Goal: Contribute content: Contribute content

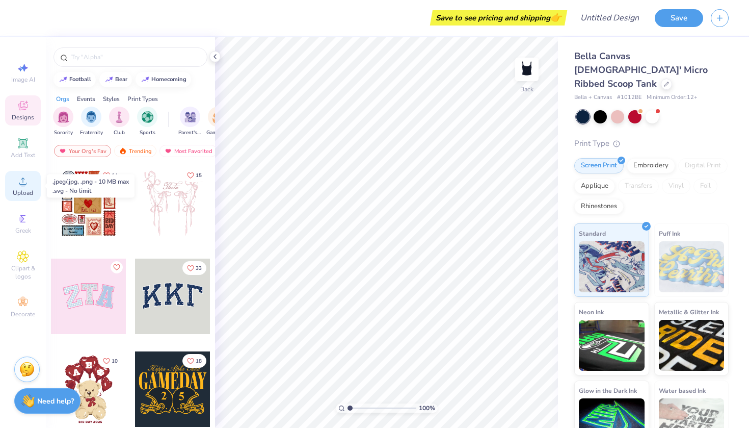
click at [23, 187] on circle at bounding box center [23, 184] width 6 height 6
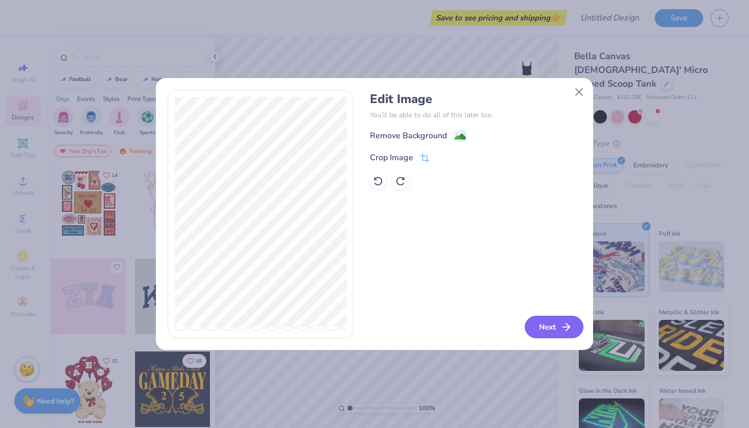
click at [548, 336] on button "Next" at bounding box center [554, 326] width 59 height 22
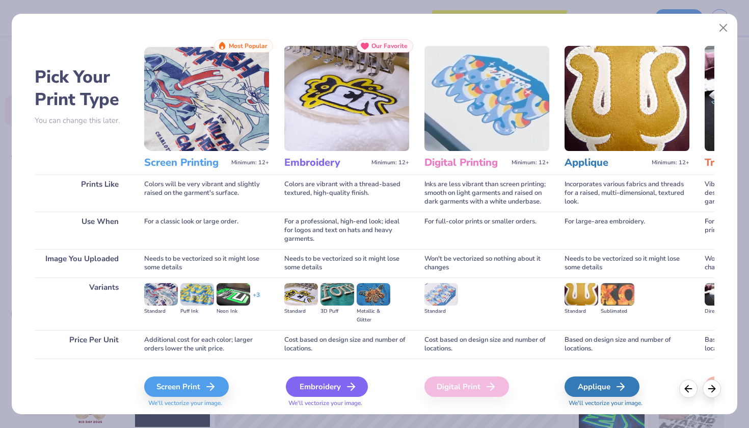
click at [337, 383] on div "Embroidery" at bounding box center [327, 386] width 82 height 20
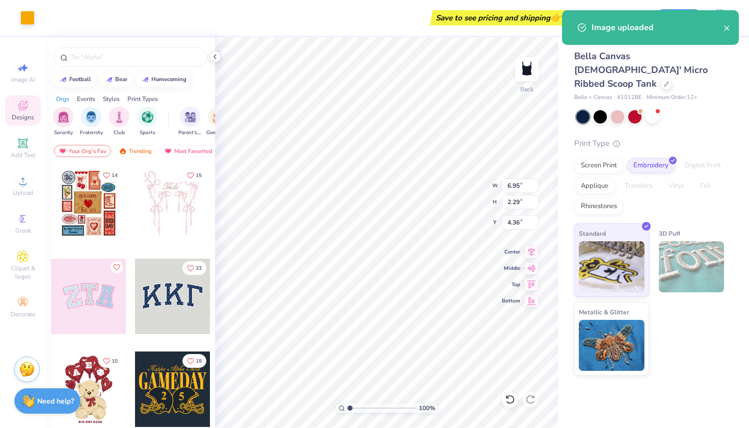
type input "0.50"
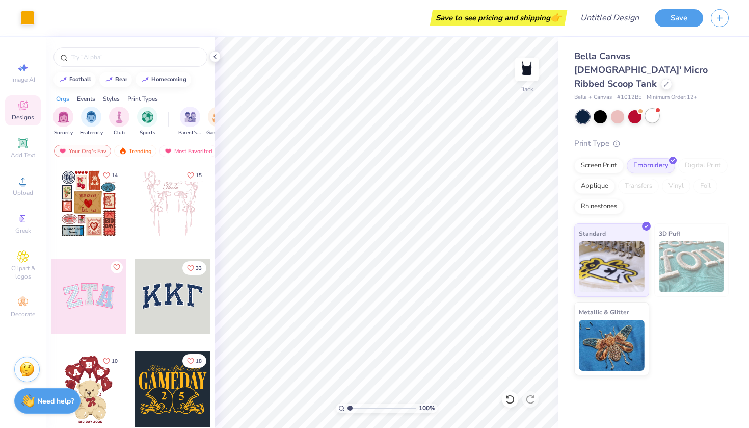
click at [657, 109] on div at bounding box center [652, 115] width 13 height 13
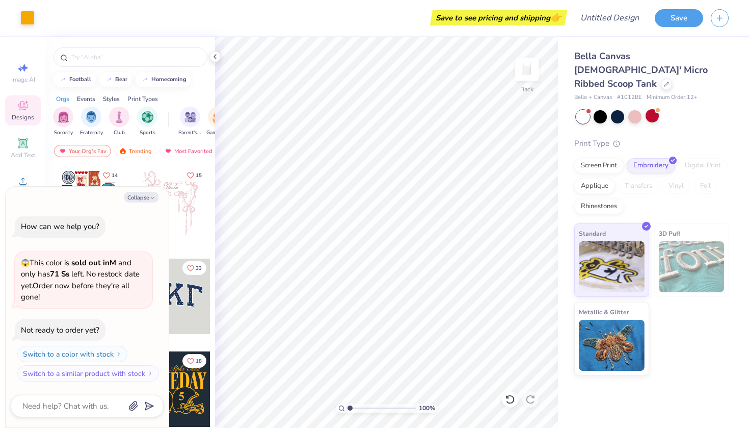
scroll to position [76, 0]
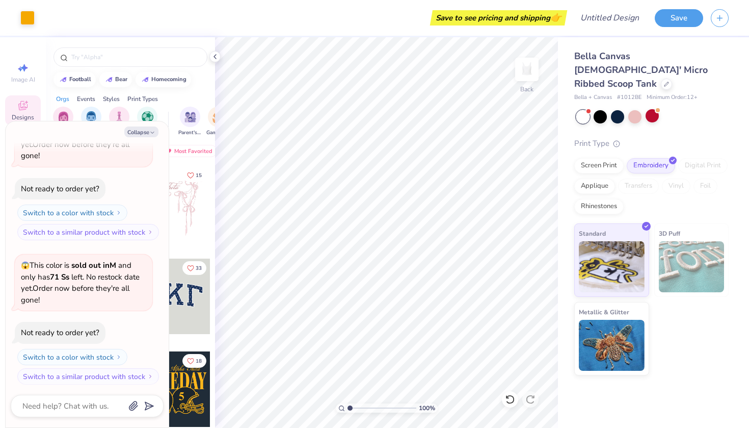
click at [589, 110] on div at bounding box center [582, 116] width 13 height 13
click at [605, 109] on div at bounding box center [600, 115] width 13 height 13
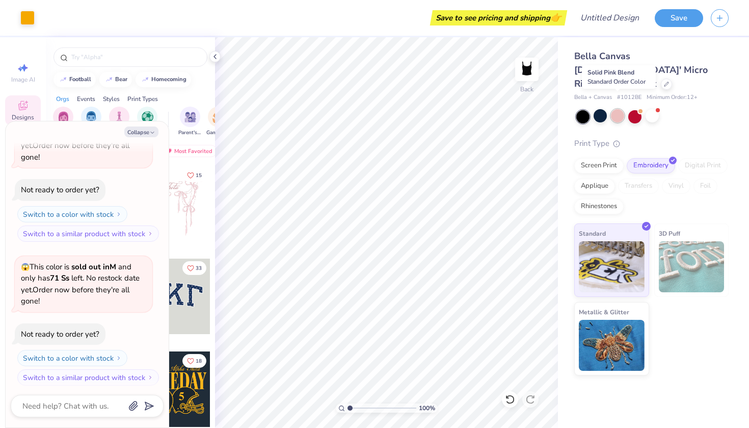
click at [617, 109] on div at bounding box center [617, 115] width 13 height 13
click at [640, 109] on div at bounding box center [634, 115] width 13 height 13
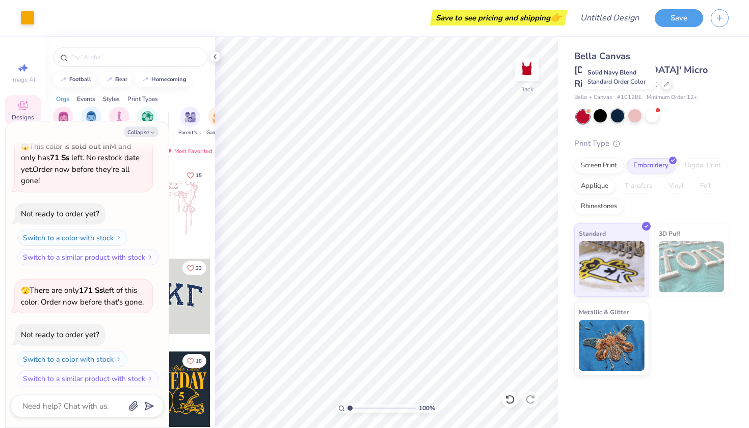
click at [618, 109] on div at bounding box center [617, 115] width 13 height 13
click at [581, 110] on div at bounding box center [582, 116] width 13 height 13
click at [585, 110] on div at bounding box center [582, 116] width 13 height 13
type textarea "x"
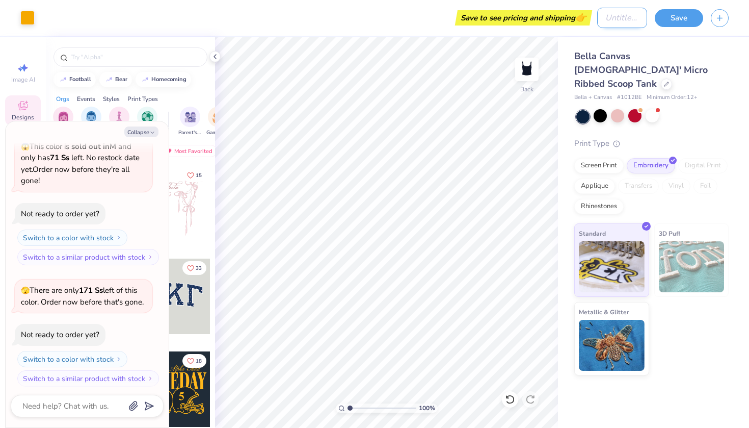
click at [606, 20] on input "Design Title" at bounding box center [622, 18] width 50 height 20
type input "B"
type textarea "x"
type input "Bl"
type textarea "x"
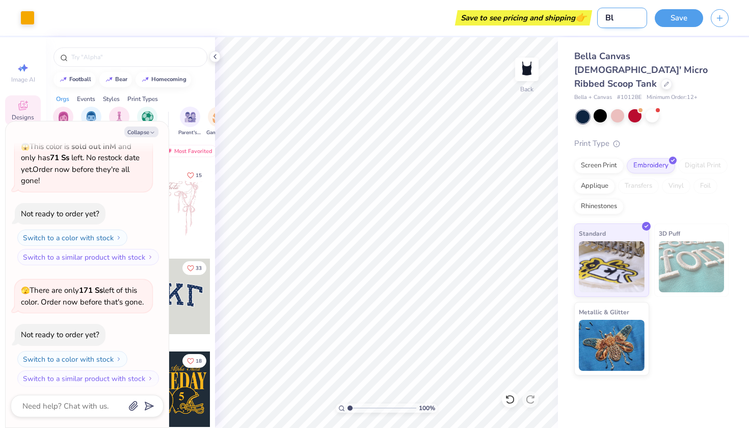
type input "Blu"
type textarea "x"
type input "Blue"
type textarea "x"
type input "Blue"
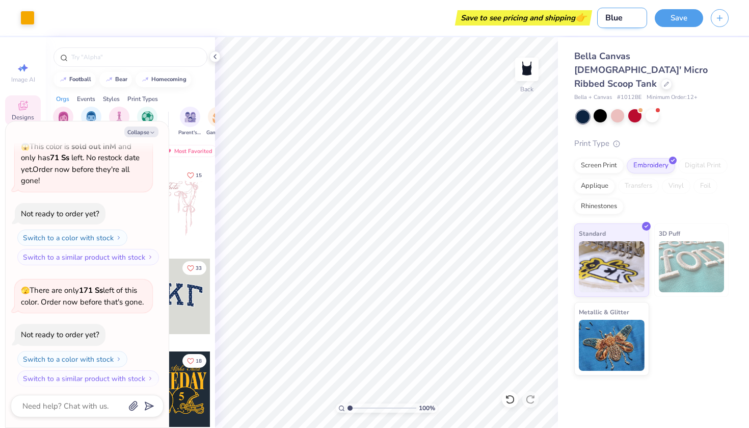
type textarea "x"
type input "Blue &"
type textarea "x"
type input "Blue &"
type textarea "x"
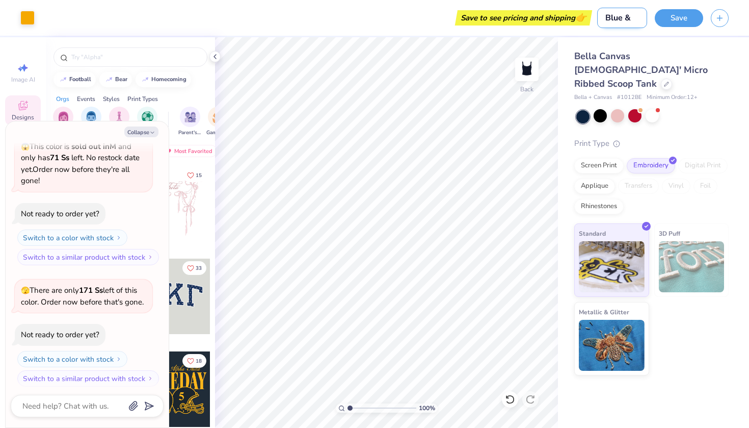
type input "Blue & /"
type textarea "x"
type input "Blue &"
type textarea "x"
type input "Blue & O"
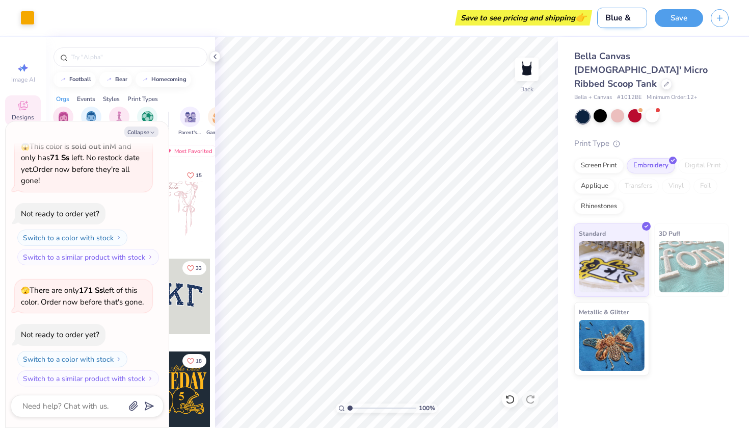
type textarea "x"
type input "Blue & Or"
type textarea "x"
type input "Blue & Ora"
type textarea "x"
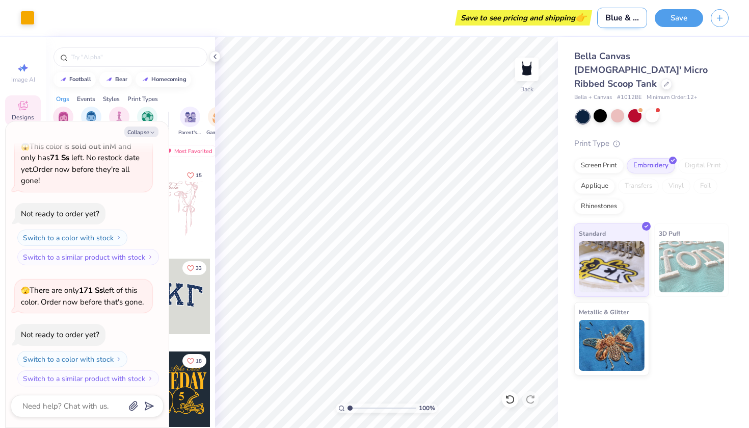
type input "Blue & Oran"
type textarea "x"
type input "Blue & Orang"
type textarea "x"
type input "Blue & Orange"
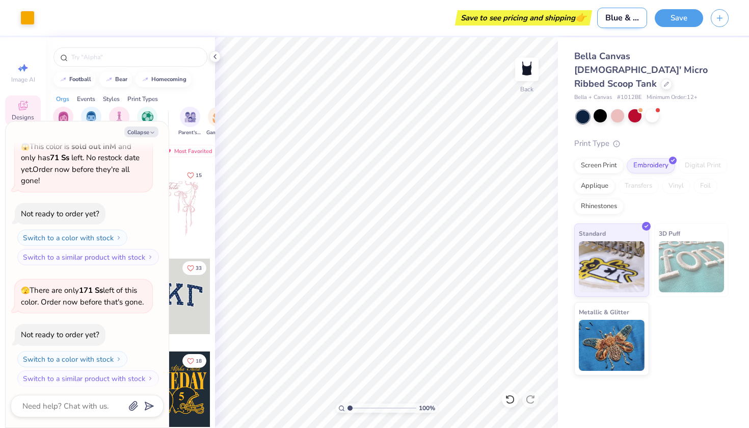
type textarea "x"
type input "Blue & Orange"
click at [691, 26] on div "Save" at bounding box center [679, 18] width 48 height 18
click at [679, 21] on button "Save" at bounding box center [679, 17] width 48 height 18
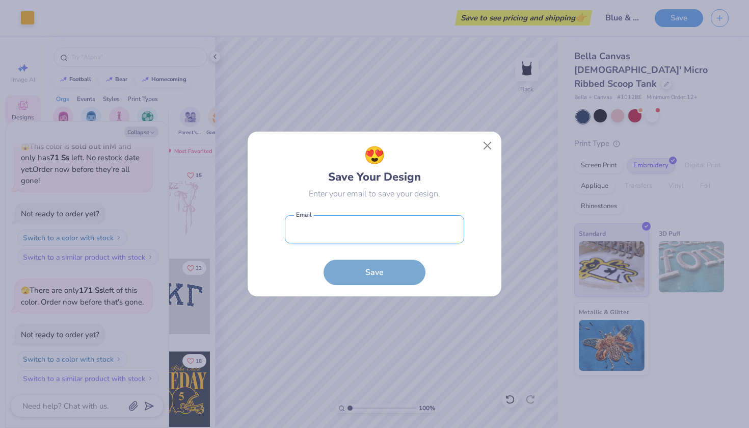
click at [404, 234] on input "email" at bounding box center [374, 229] width 179 height 28
type input "juiceloveandcompany@gmail.com"
click at [375, 272] on button "Save" at bounding box center [375, 271] width 102 height 25
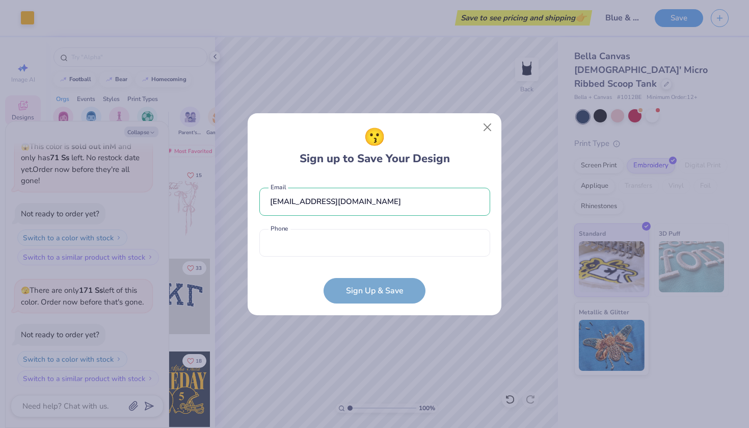
click at [358, 257] on div "juiceloveandcompany@gmail.com Email Phone is a required field Phone" at bounding box center [374, 219] width 231 height 84
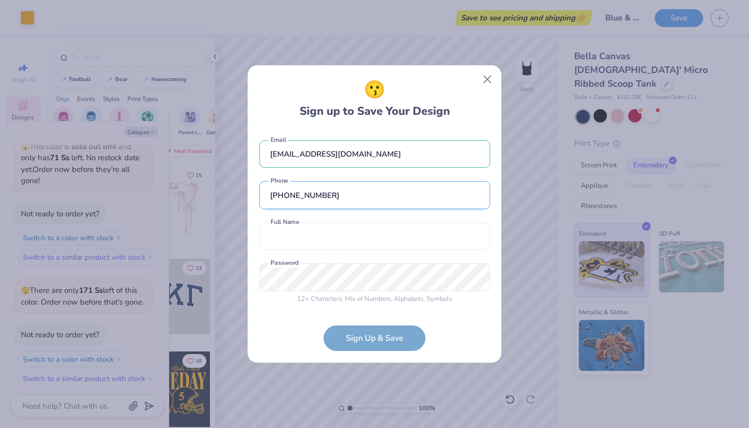
type input "(832) 483-7100"
type input "<"
type input "Madeleine Gallier"
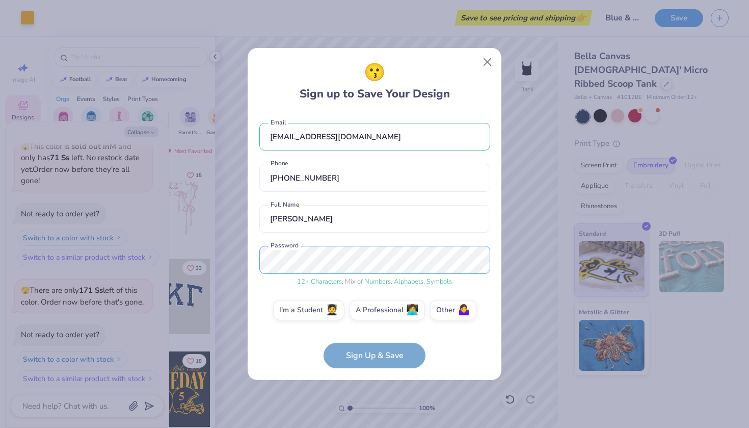
scroll to position [4, 0]
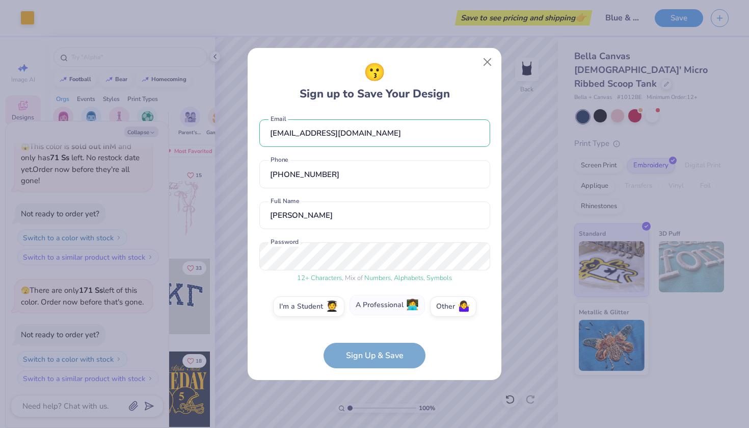
click at [369, 311] on label "A Professional 👩‍💻" at bounding box center [387, 305] width 75 height 20
click at [372, 311] on input "A Professional 👩‍💻" at bounding box center [375, 312] width 7 height 7
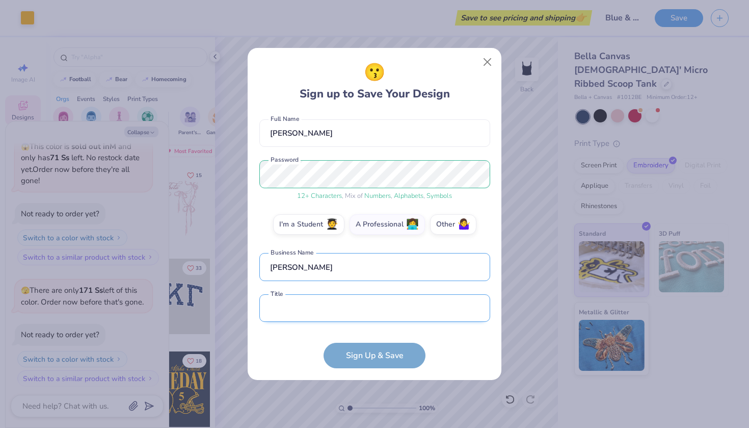
type input "Juice Love"
click at [338, 312] on input "text" at bounding box center [374, 308] width 231 height 28
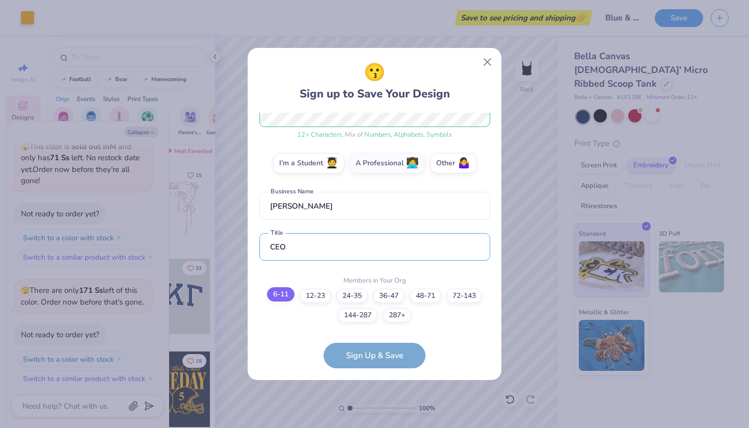
type input "CEO"
click at [274, 298] on label "6-11" at bounding box center [281, 294] width 28 height 14
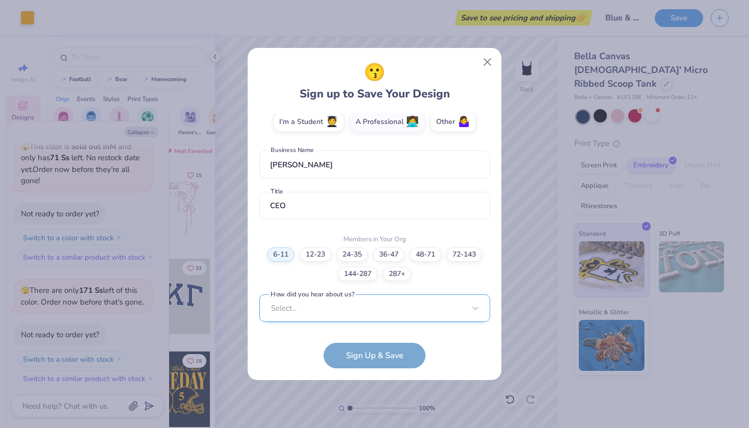
click at [358, 310] on div "Select..." at bounding box center [374, 308] width 231 height 28
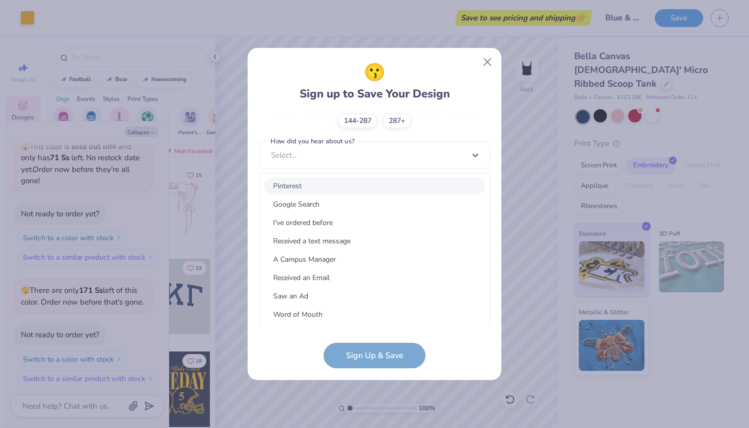
click at [310, 194] on div "Pinterest" at bounding box center [375, 185] width 222 height 17
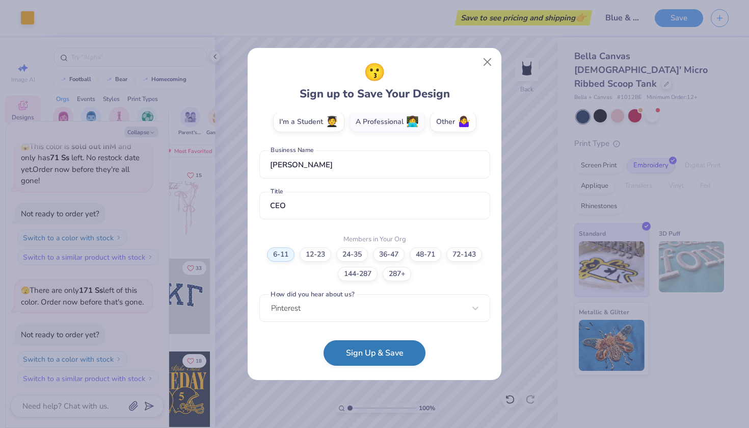
click at [369, 355] on button "Sign Up & Save" at bounding box center [375, 352] width 102 height 25
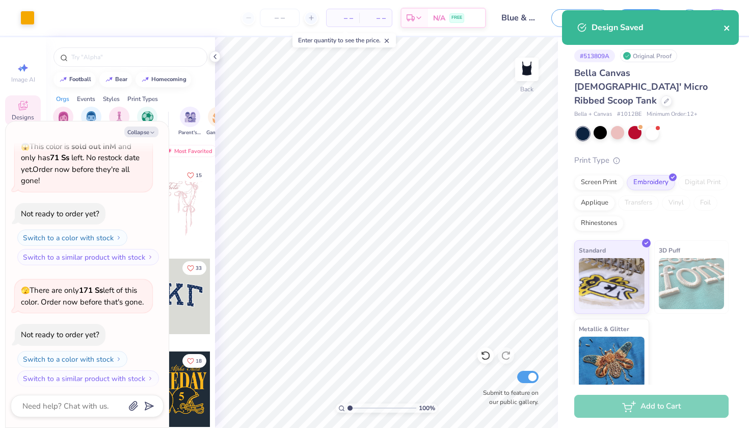
click at [724, 27] on icon "close" at bounding box center [727, 28] width 7 height 8
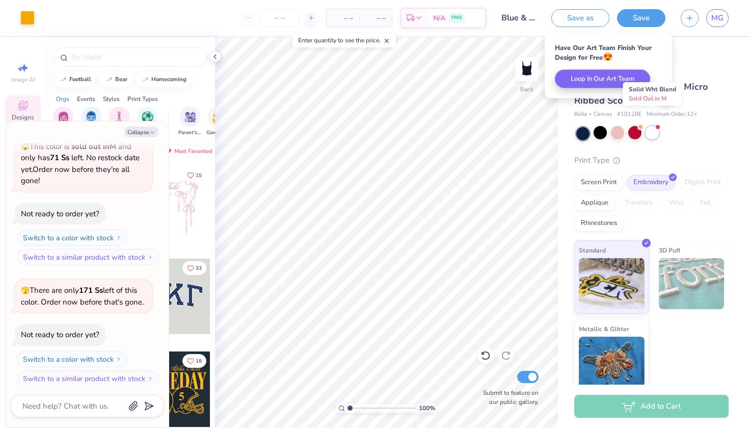
click at [650, 126] on div at bounding box center [652, 132] width 13 height 13
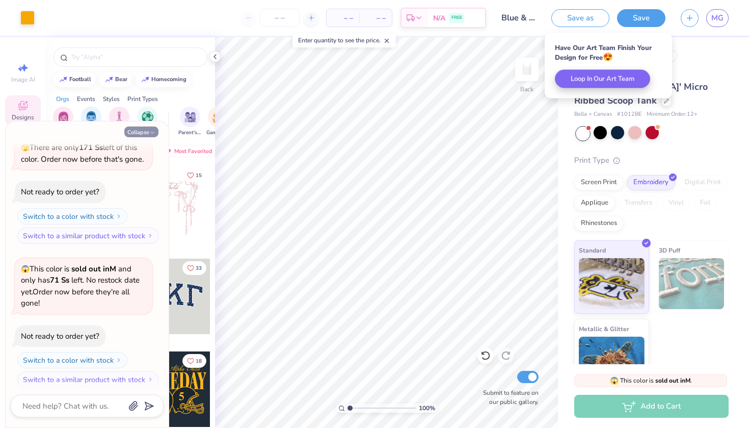
click at [141, 132] on button "Collapse" at bounding box center [141, 131] width 34 height 11
type textarea "x"
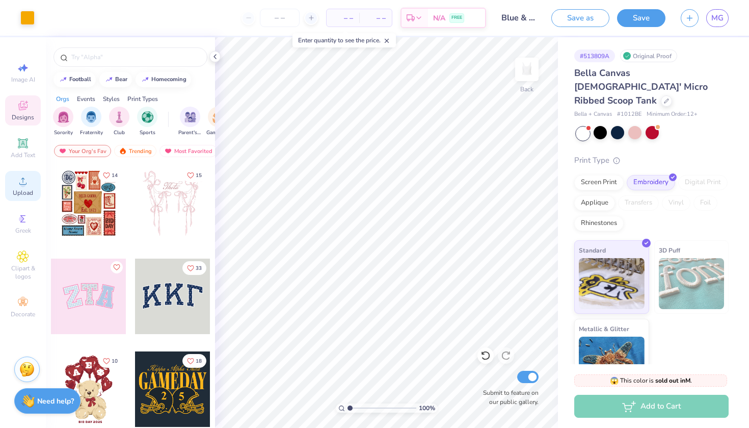
click at [28, 186] on icon at bounding box center [23, 181] width 12 height 12
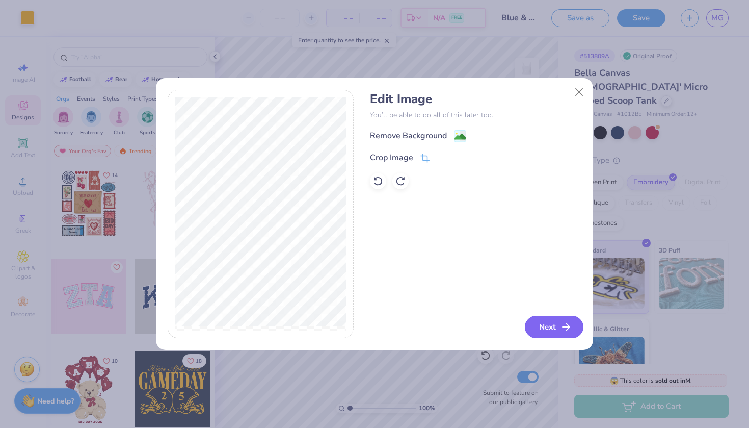
click at [561, 322] on icon "button" at bounding box center [566, 327] width 12 height 12
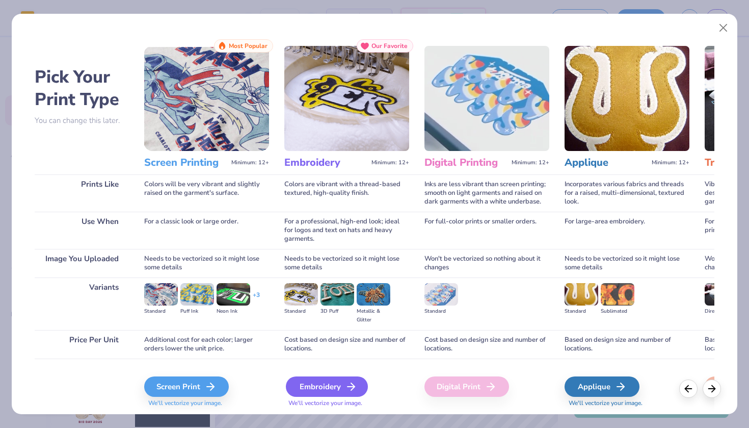
click at [346, 394] on div "Embroidery" at bounding box center [327, 386] width 82 height 20
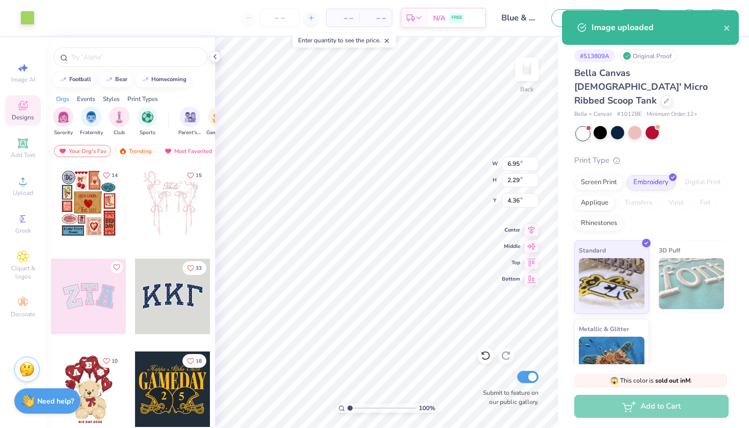
type input "0.50"
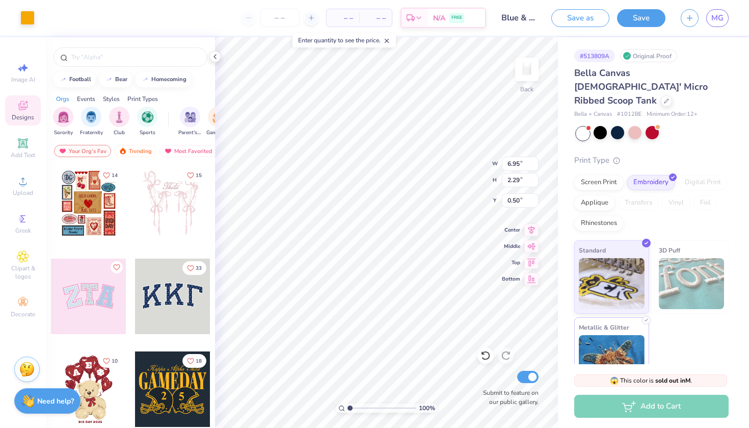
click at [610, 353] on div "Art colors – – Per Item – – Total Est. Delivery N/A FREE Design Title Blue & Or…" at bounding box center [374, 214] width 749 height 428
click at [532, 228] on icon at bounding box center [531, 228] width 14 height 12
click at [532, 249] on icon at bounding box center [531, 245] width 14 height 12
click at [530, 263] on icon at bounding box center [531, 261] width 14 height 12
type input "0.50"
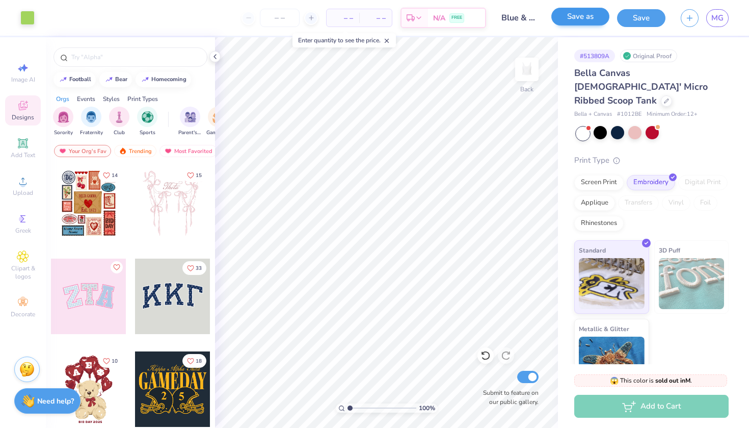
click at [568, 19] on button "Save as" at bounding box center [580, 17] width 58 height 18
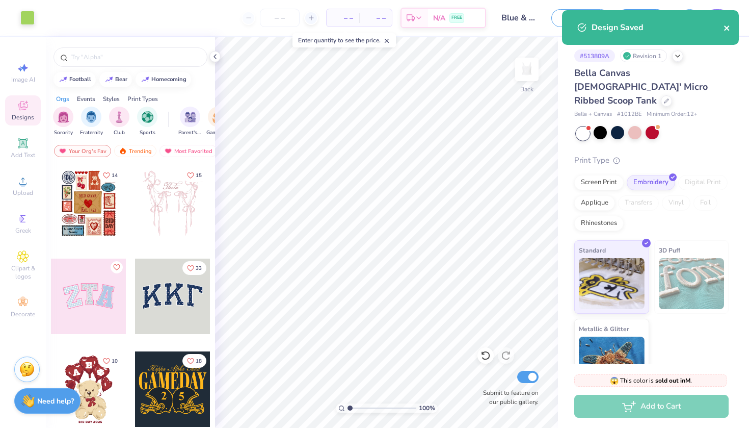
click at [727, 28] on icon "close" at bounding box center [726, 27] width 5 height 5
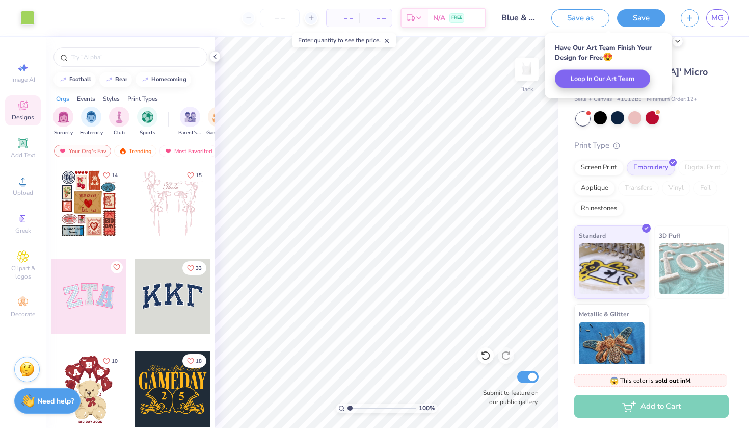
scroll to position [14, 0]
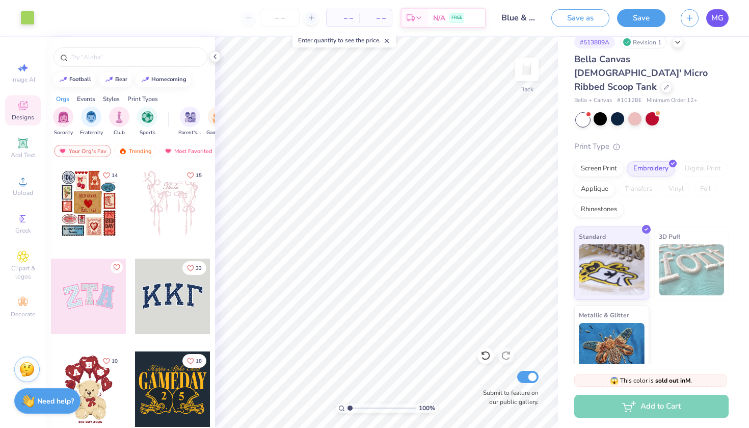
click at [720, 20] on span "MG" at bounding box center [717, 18] width 12 height 12
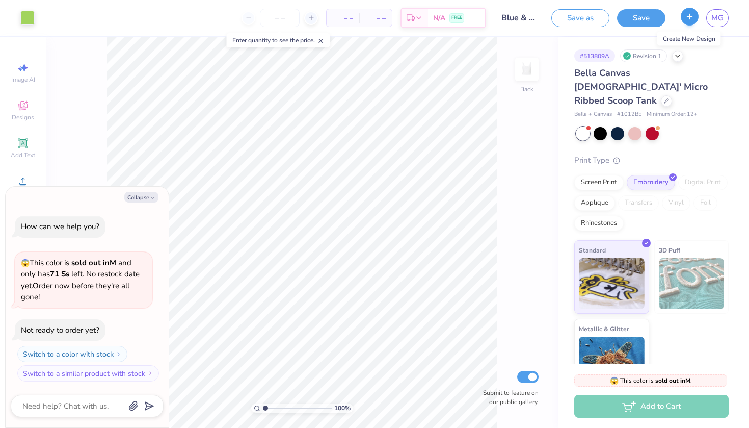
click at [686, 17] on icon "button" at bounding box center [689, 16] width 9 height 9
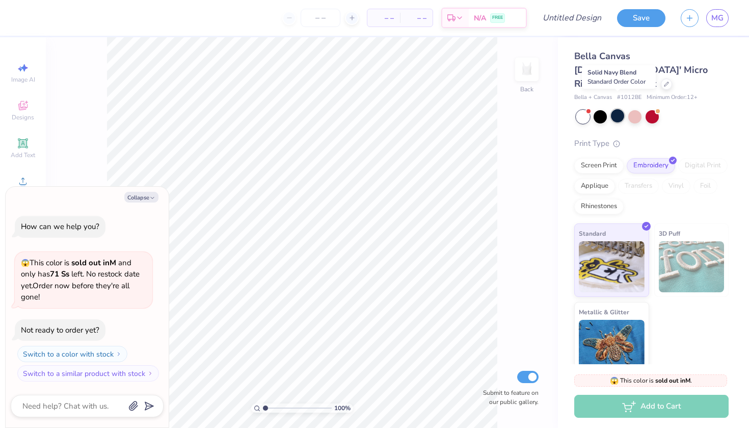
click at [620, 109] on div at bounding box center [617, 115] width 13 height 13
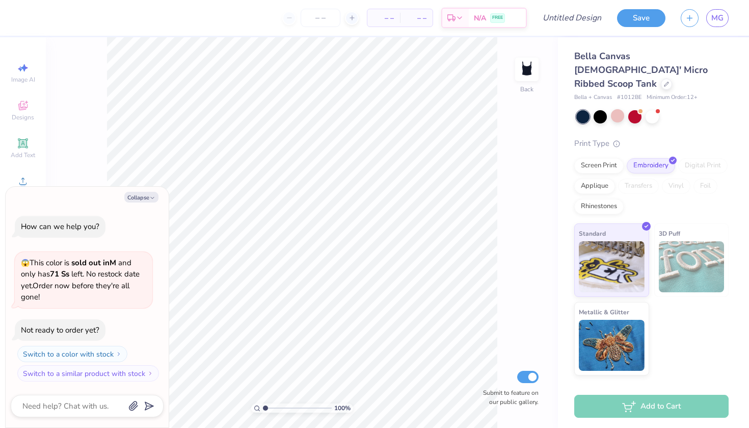
click at [38, 202] on div "Collapse" at bounding box center [87, 197] width 153 height 11
click at [22, 180] on icon at bounding box center [23, 181] width 12 height 12
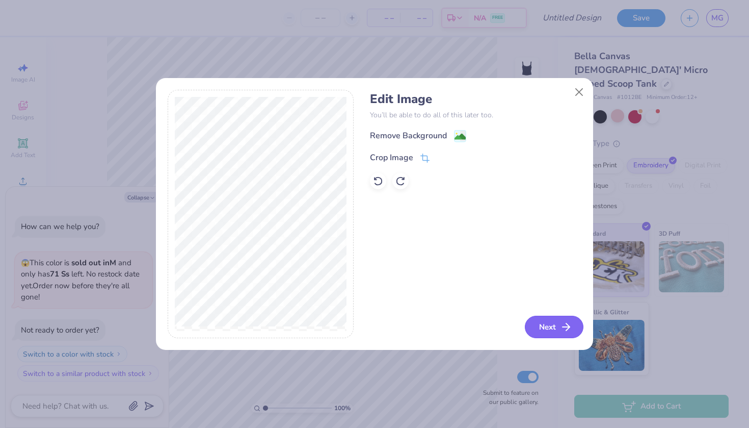
click at [562, 320] on button "Next" at bounding box center [554, 326] width 59 height 22
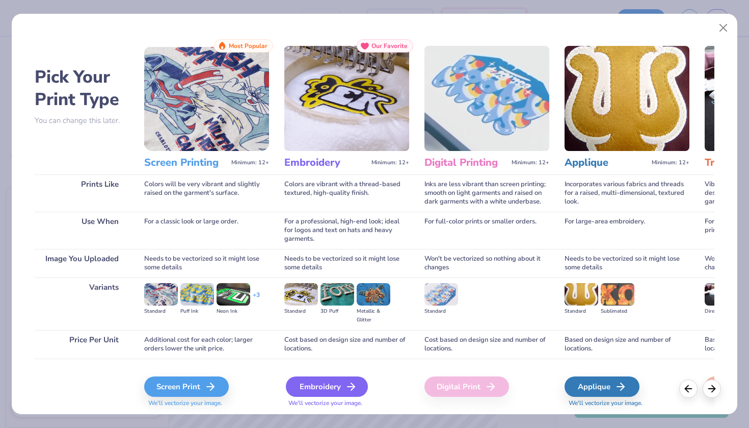
click at [331, 388] on div "Embroidery" at bounding box center [327, 386] width 82 height 20
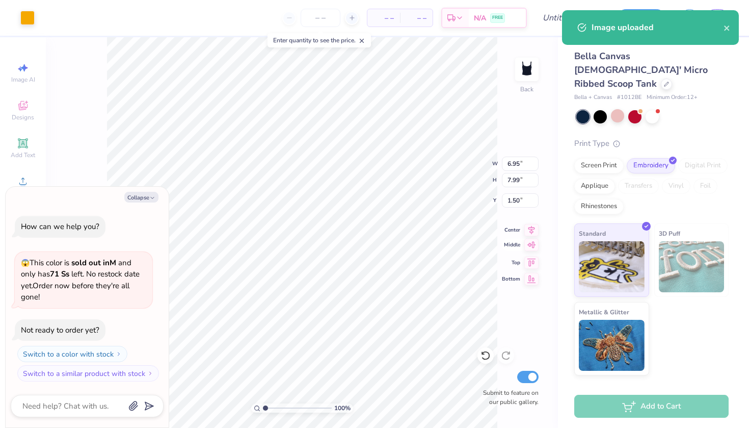
click at [532, 241] on icon at bounding box center [531, 245] width 14 height 12
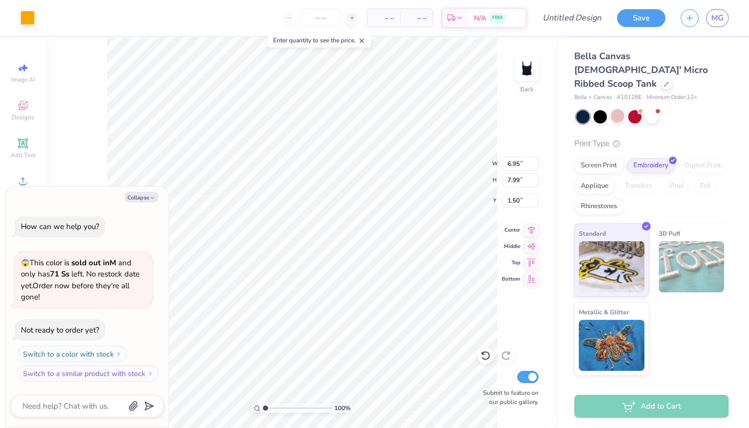
type textarea "x"
type input "2.91"
type input "3.35"
type textarea "x"
type input "0.91"
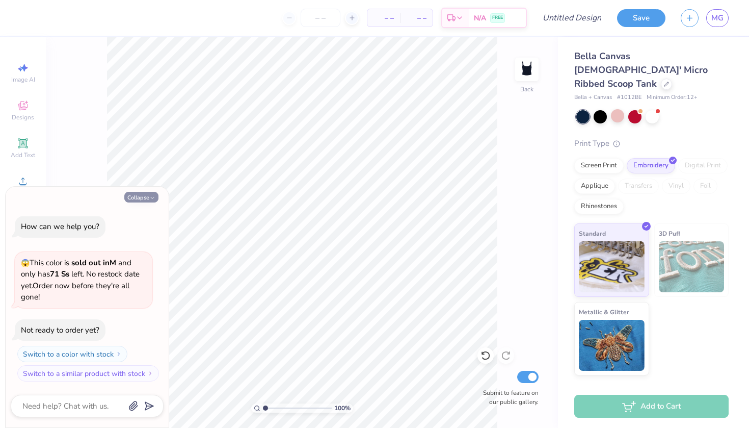
click at [139, 198] on button "Collapse" at bounding box center [141, 197] width 34 height 11
type textarea "x"
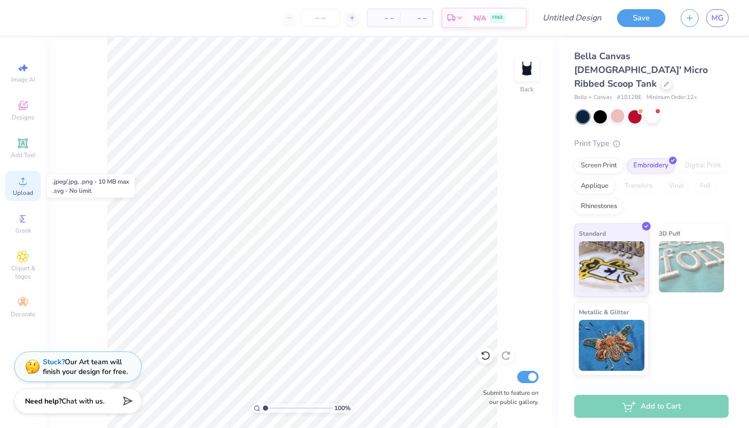
click at [23, 195] on span "Upload" at bounding box center [23, 193] width 20 height 8
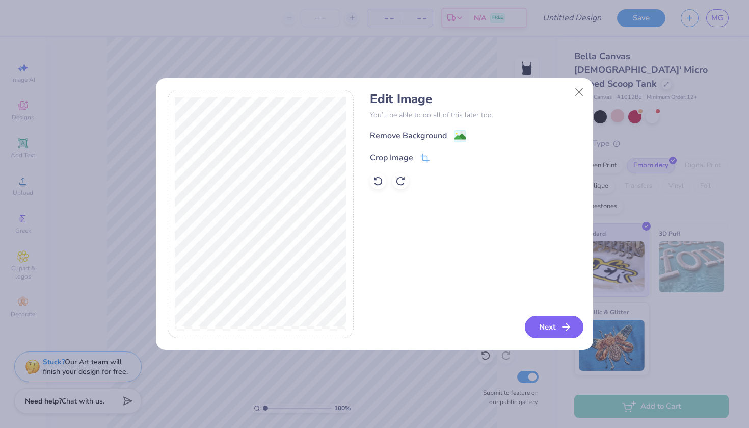
click at [560, 324] on icon "button" at bounding box center [566, 327] width 12 height 12
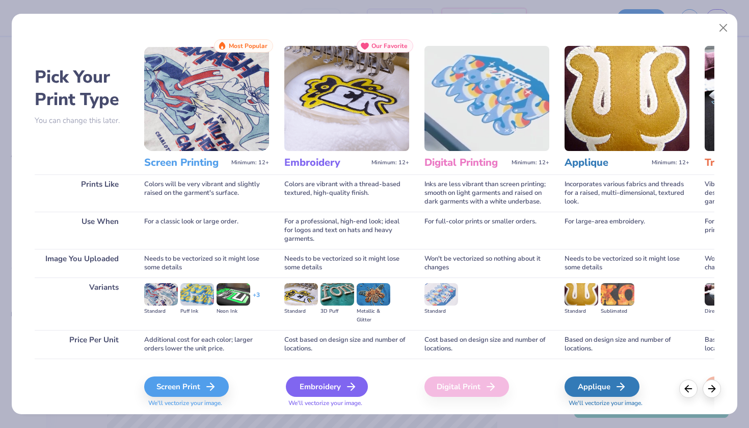
click at [318, 390] on div "Embroidery" at bounding box center [327, 386] width 82 height 20
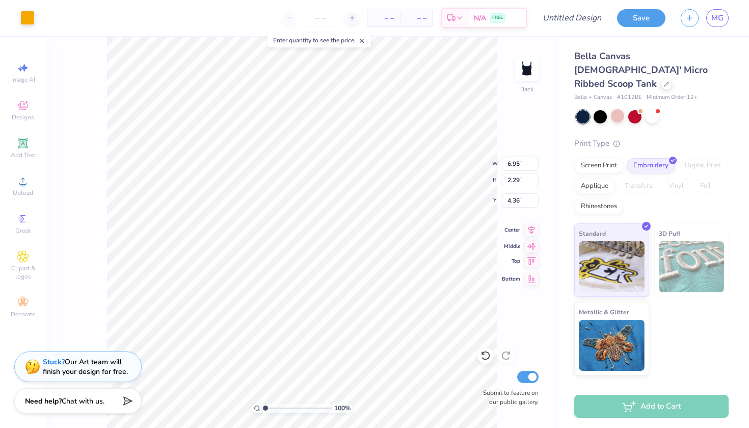
click at [531, 257] on icon at bounding box center [531, 261] width 9 height 8
type input "0.50"
click at [584, 12] on input "Design Title" at bounding box center [585, 18] width 50 height 20
type input "b"
type input "Blue and Orange"
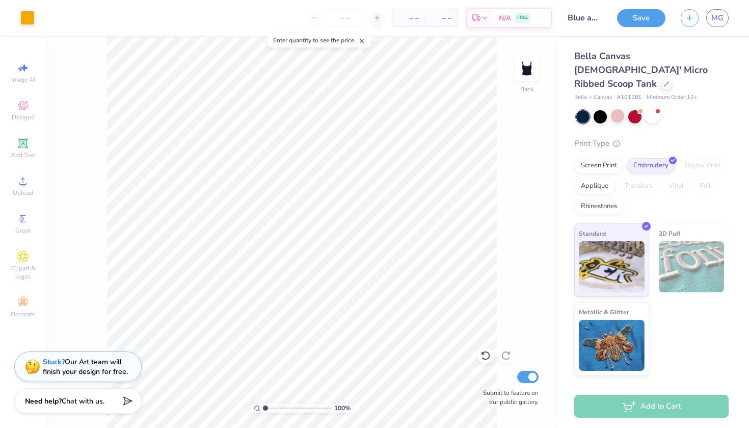
click at [644, 30] on div "Save MG" at bounding box center [683, 18] width 132 height 36
click at [641, 16] on button "Save" at bounding box center [641, 17] width 48 height 18
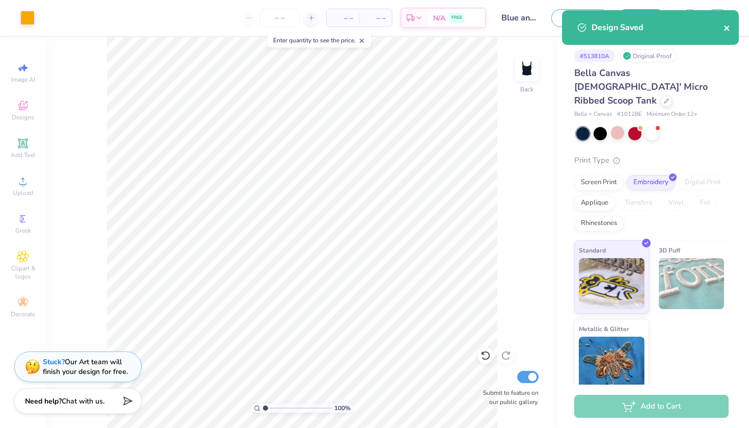
click at [728, 29] on icon "close" at bounding box center [726, 27] width 5 height 5
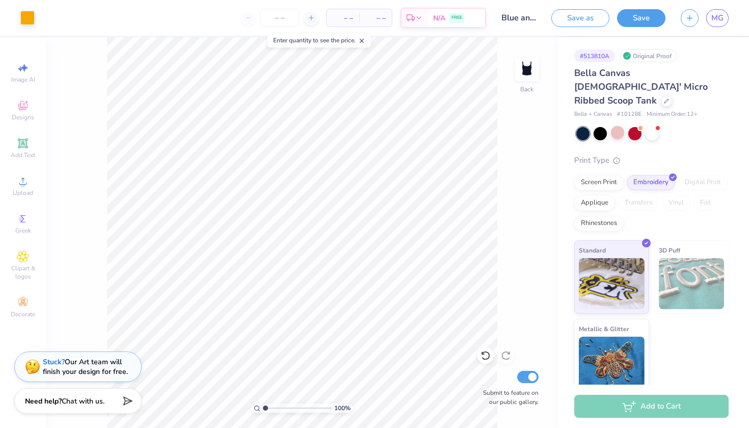
click at [716, 22] on span "MG" at bounding box center [717, 18] width 12 height 12
